Goal: Task Accomplishment & Management: Use online tool/utility

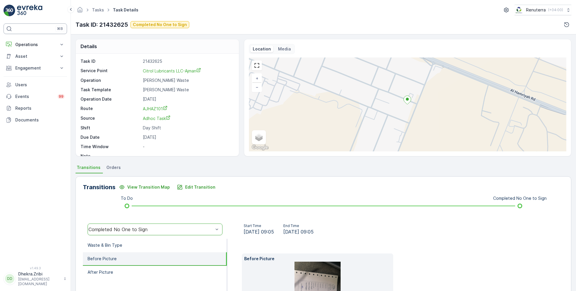
scroll to position [72, 0]
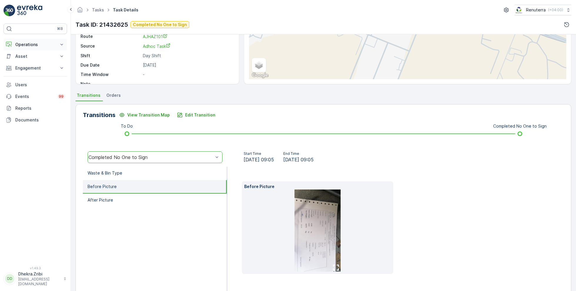
click at [30, 46] on p "Operations" at bounding box center [35, 45] width 40 height 6
click at [31, 70] on p "Routes & Tasks" at bounding box center [30, 71] width 30 height 6
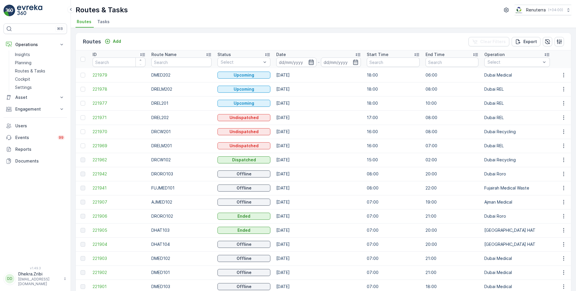
click at [308, 63] on icon "button" at bounding box center [311, 62] width 6 height 6
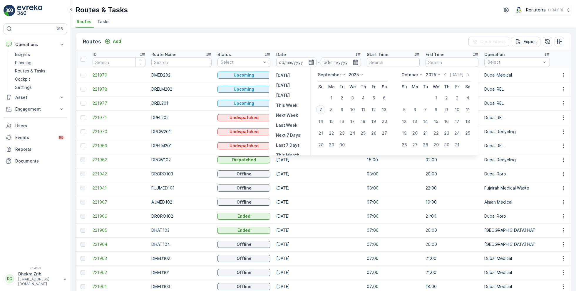
click at [317, 110] on div "7" at bounding box center [320, 109] width 9 height 9
type input "07.09.2025"
click at [317, 110] on div "7" at bounding box center [320, 109] width 9 height 9
type input "07.09.2025"
click at [282, 33] on div "Routes Add Clear Filters Export" at bounding box center [323, 42] width 495 height 18
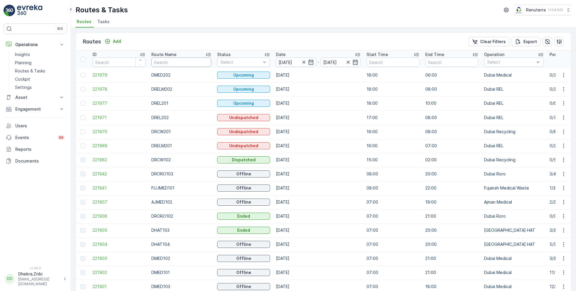
click at [168, 63] on input "text" at bounding box center [181, 62] width 60 height 9
type input "roro"
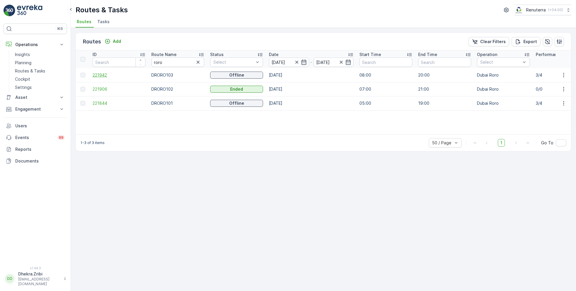
click at [103, 74] on span "221942" at bounding box center [119, 75] width 53 height 6
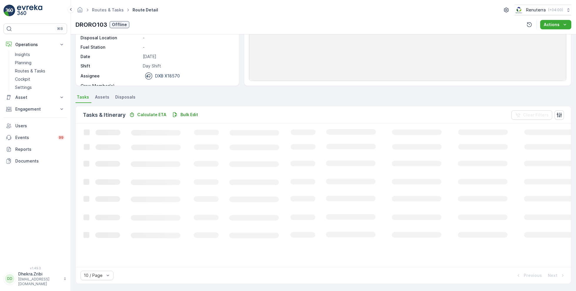
scroll to position [75, 0]
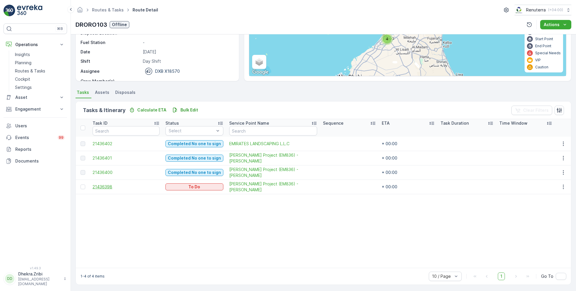
click at [105, 184] on span "21436398" at bounding box center [126, 187] width 67 height 6
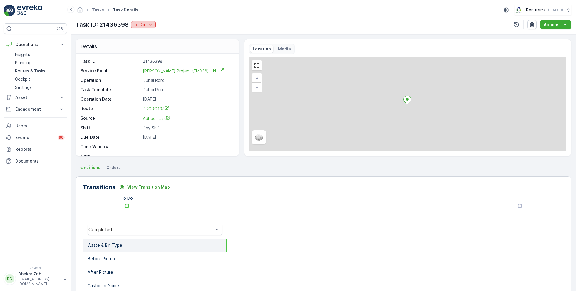
click at [149, 26] on icon "To Do" at bounding box center [150, 25] width 6 height 6
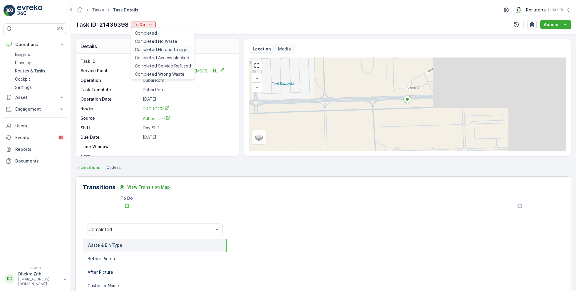
click at [167, 52] on span "Completed No one to sign" at bounding box center [161, 50] width 52 height 6
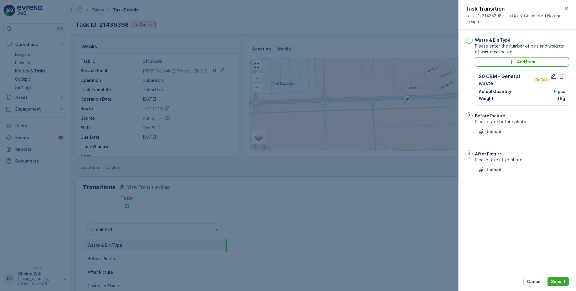
click at [555, 75] on icon "button" at bounding box center [553, 76] width 6 height 6
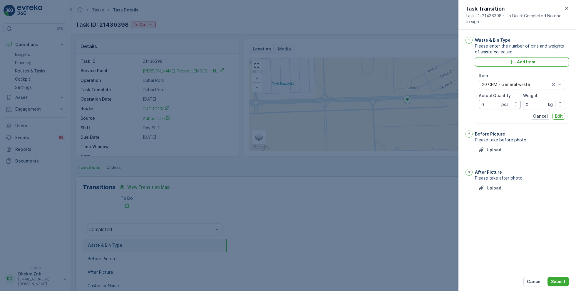
click at [490, 103] on Quantity "0" at bounding box center [499, 104] width 42 height 9
type Quantity "0"
type Quantity "1"
click at [557, 114] on p "Edit" at bounding box center [558, 116] width 8 height 6
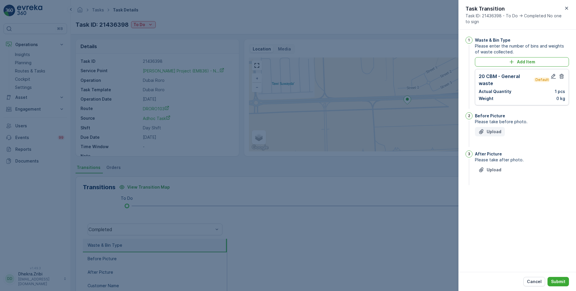
click at [493, 131] on p "Upload" at bounding box center [493, 132] width 15 height 6
click at [493, 199] on div "After Picture Please take after photo. Upload" at bounding box center [522, 198] width 94 height 36
click at [494, 202] on p "Upload" at bounding box center [493, 199] width 15 height 6
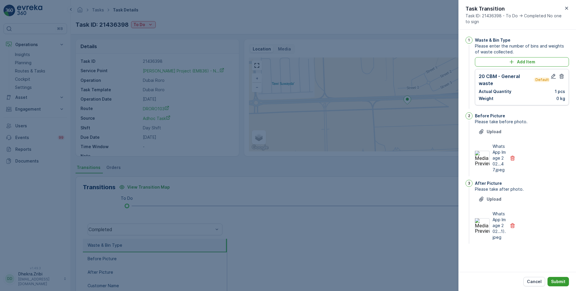
click at [556, 285] on button "Submit" at bounding box center [557, 281] width 21 height 9
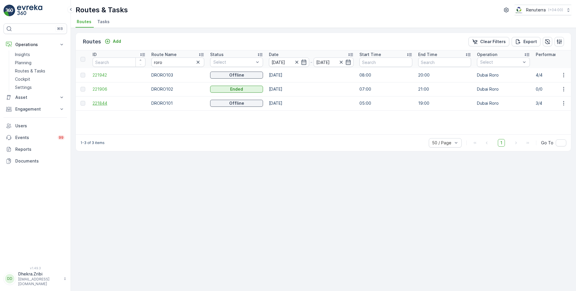
click at [103, 101] on span "221844" at bounding box center [119, 103] width 53 height 6
